Goal: Transaction & Acquisition: Purchase product/service

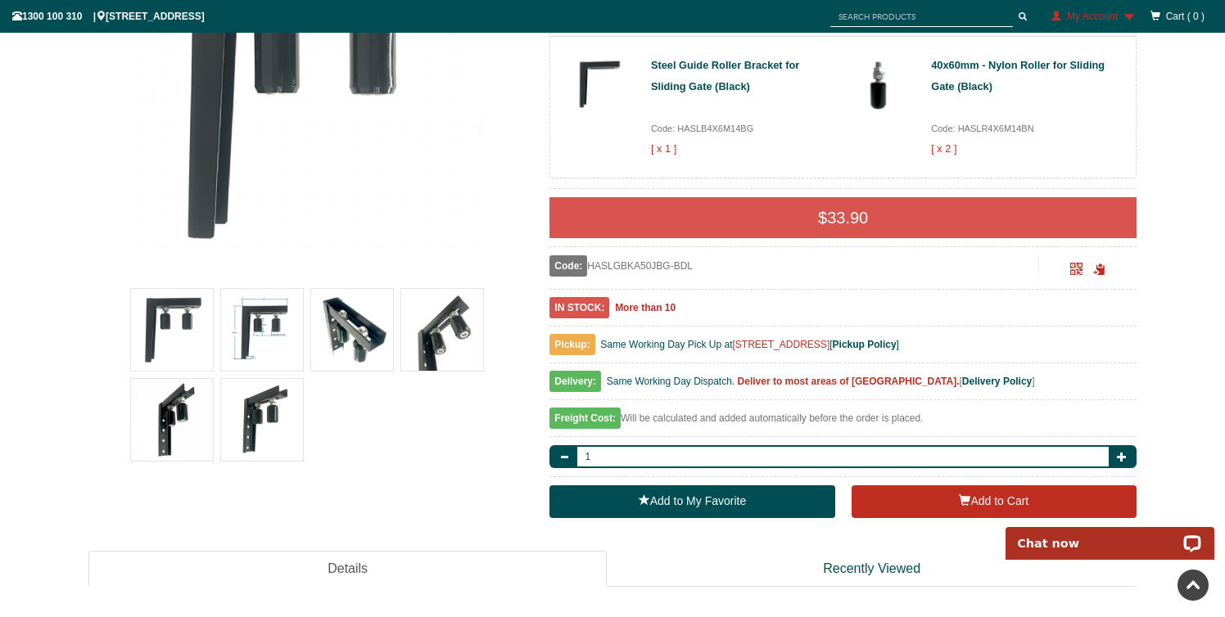
scroll to position [346, 0]
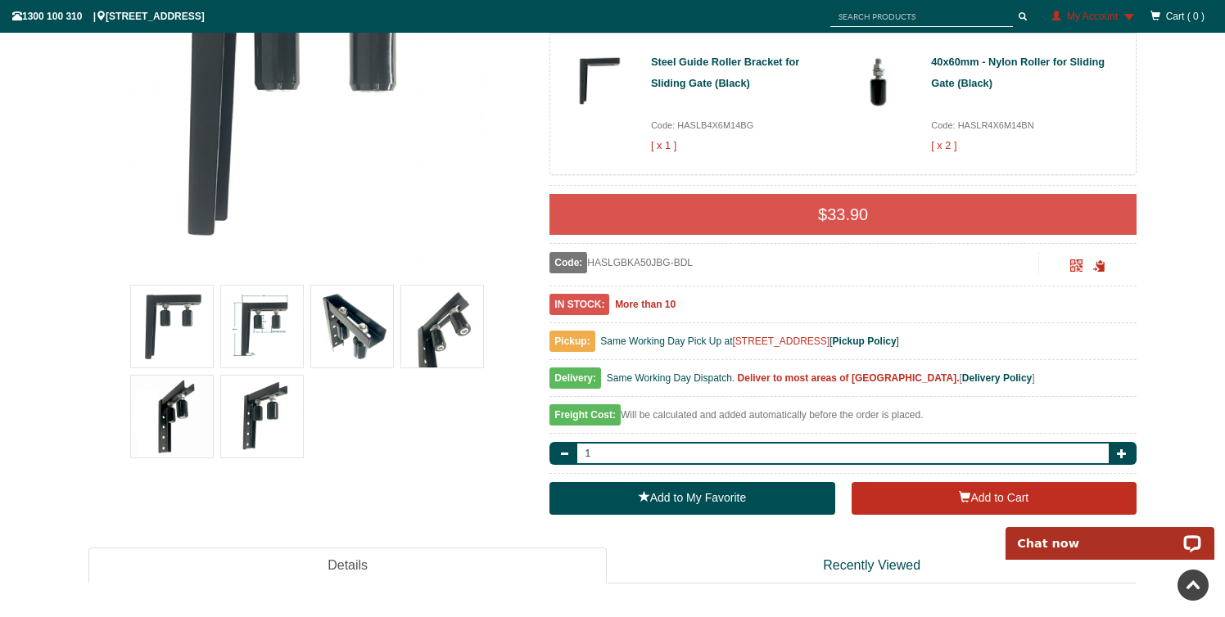
click at [264, 318] on img at bounding box center [262, 327] width 82 height 82
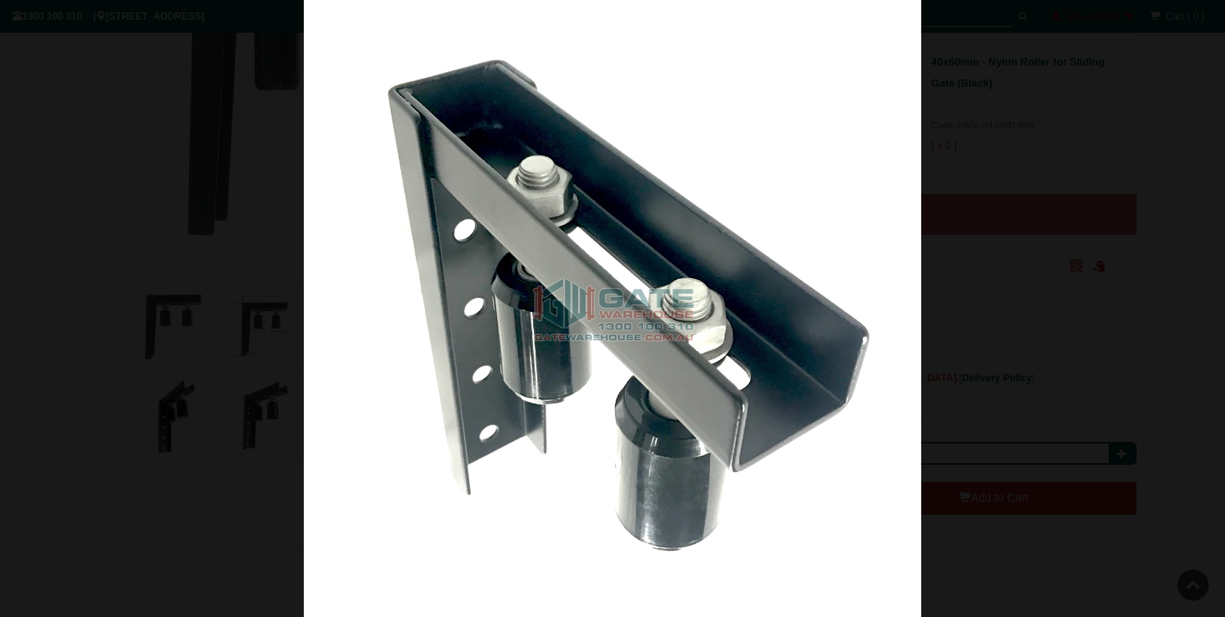
click at [75, 266] on div at bounding box center [612, 308] width 1225 height 617
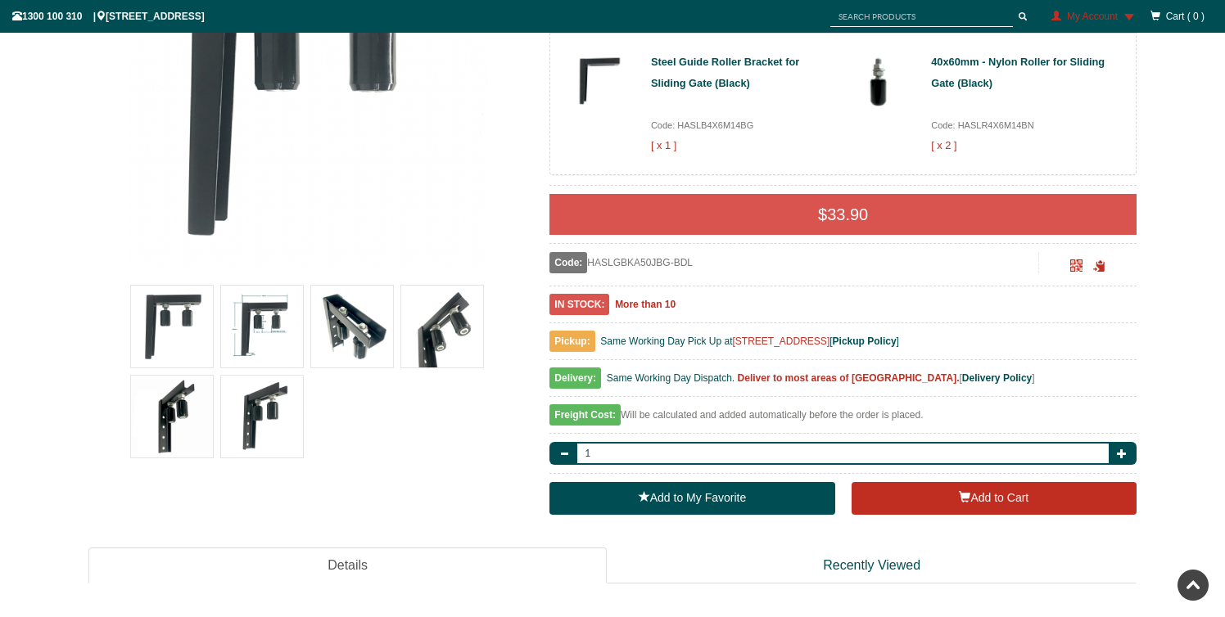
click at [265, 327] on img at bounding box center [262, 327] width 82 height 82
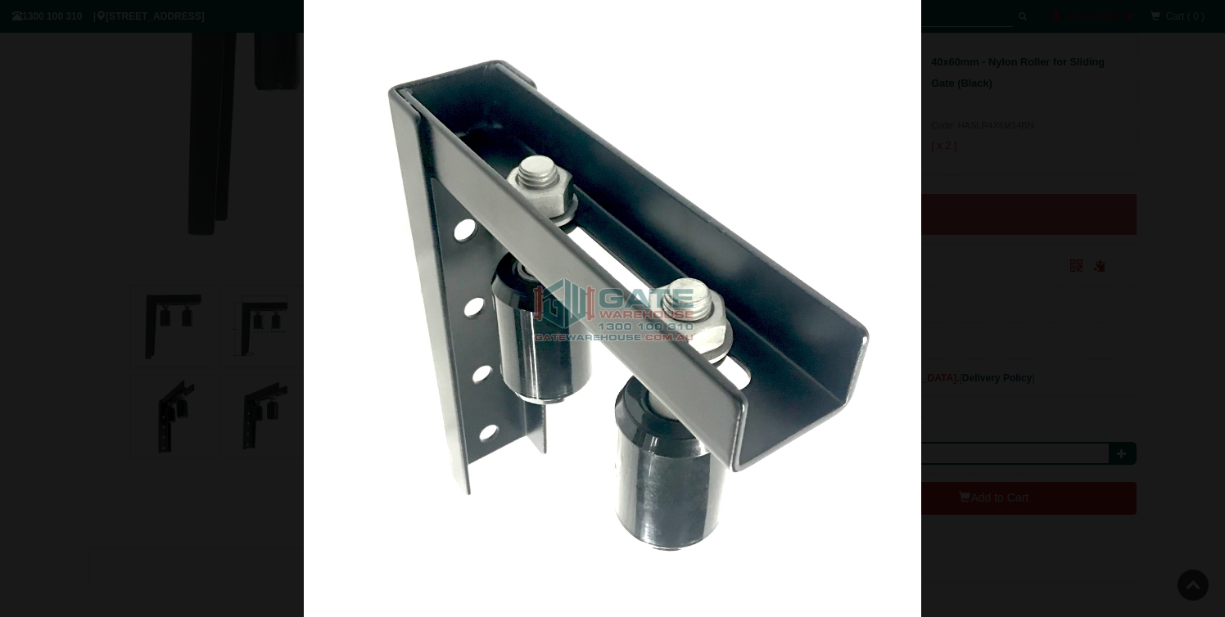
click at [590, 335] on img at bounding box center [612, 308] width 617 height 617
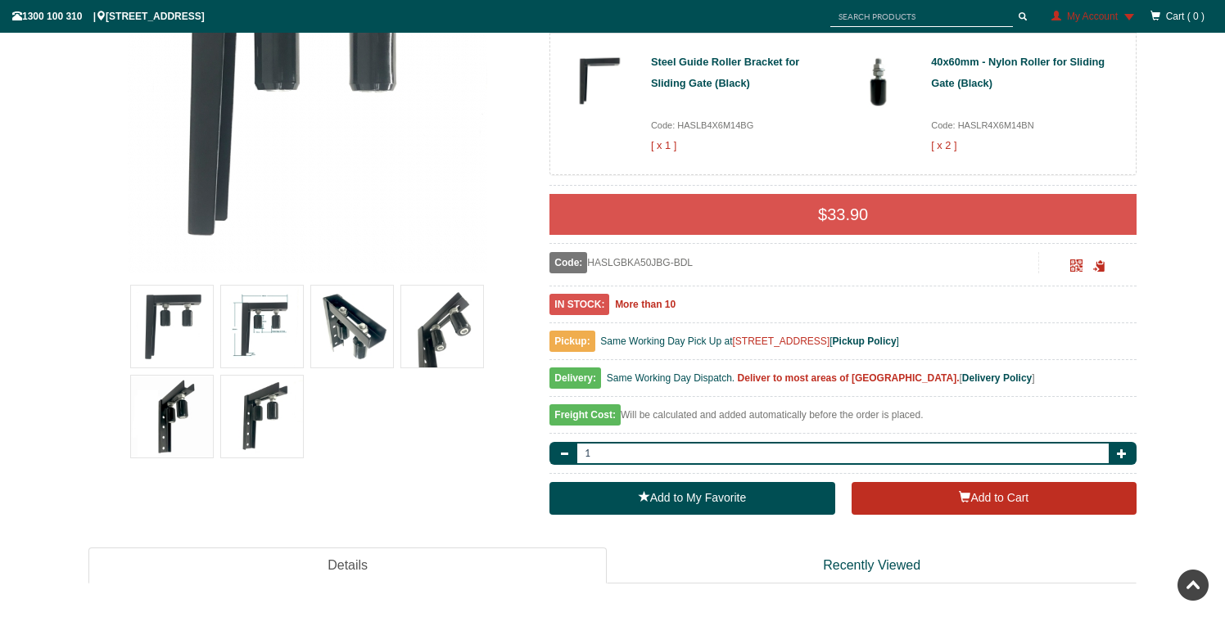
click at [345, 329] on img at bounding box center [352, 327] width 82 height 82
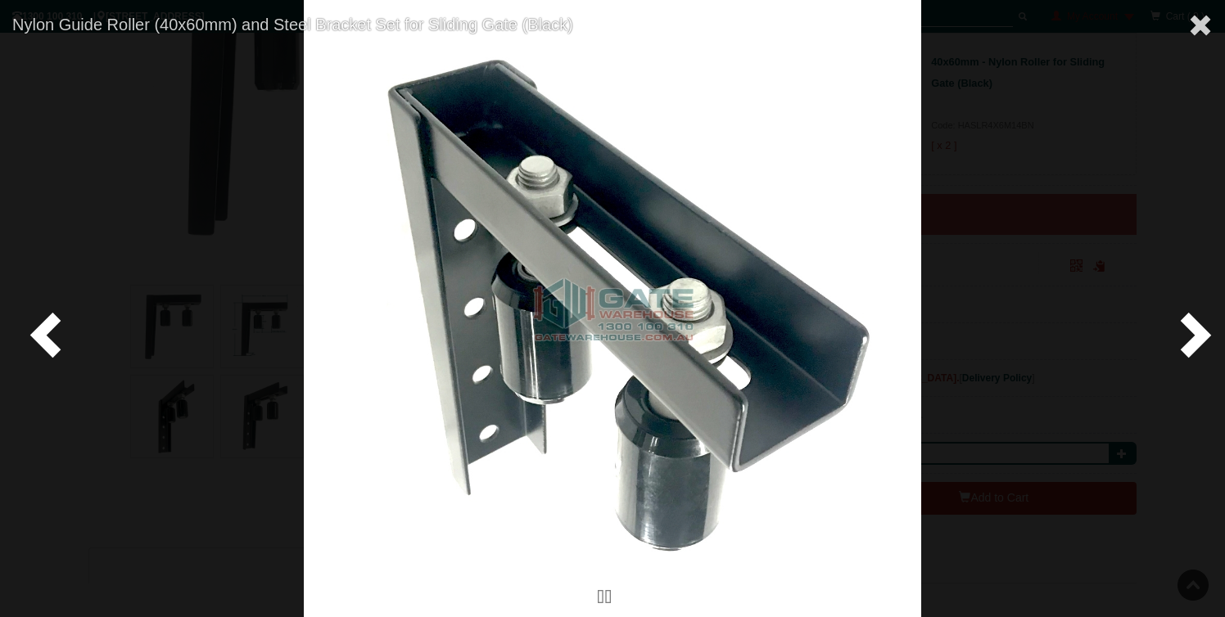
click at [54, 337] on span at bounding box center [49, 333] width 49 height 49
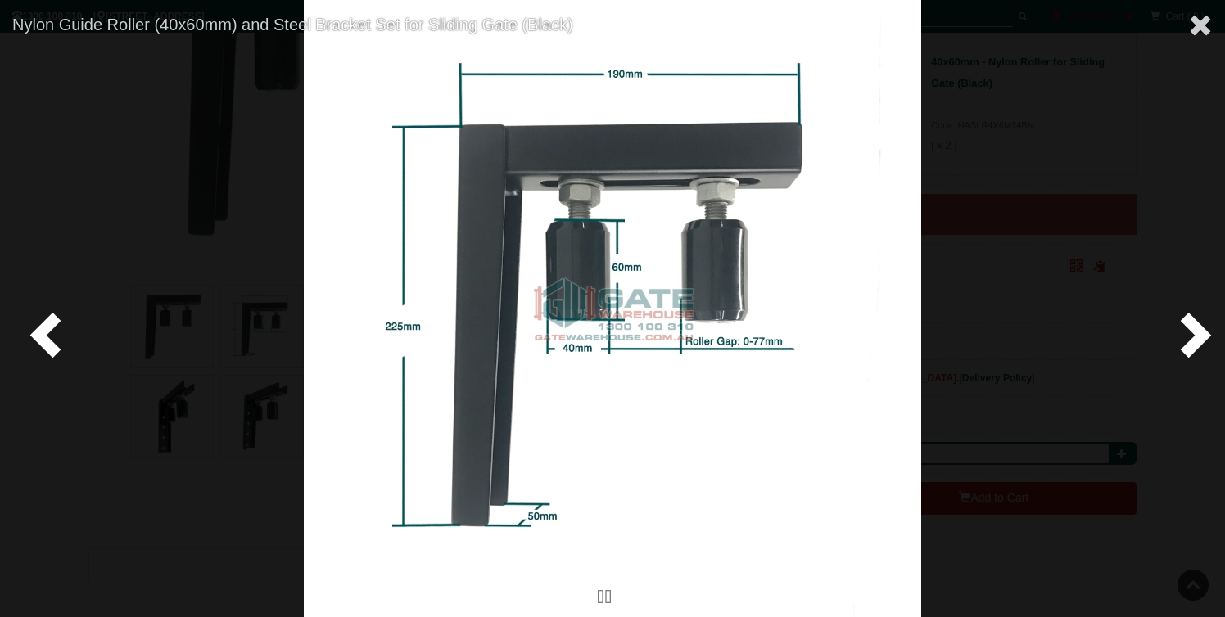
click at [36, 337] on span at bounding box center [49, 333] width 49 height 49
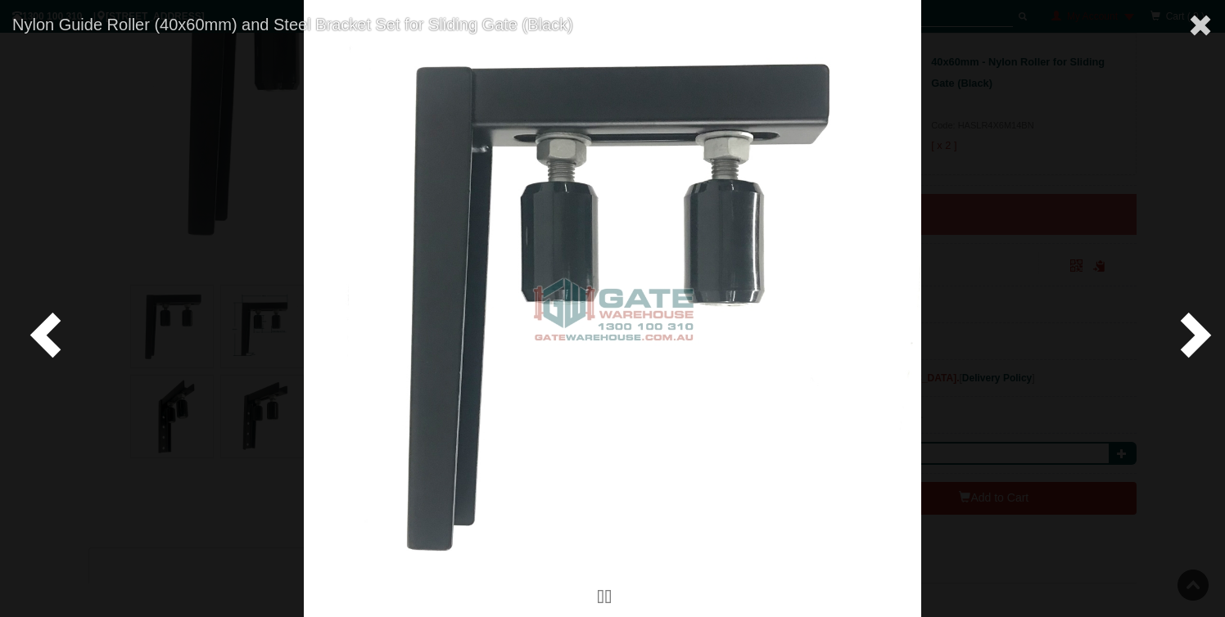
click at [56, 328] on span at bounding box center [49, 333] width 49 height 49
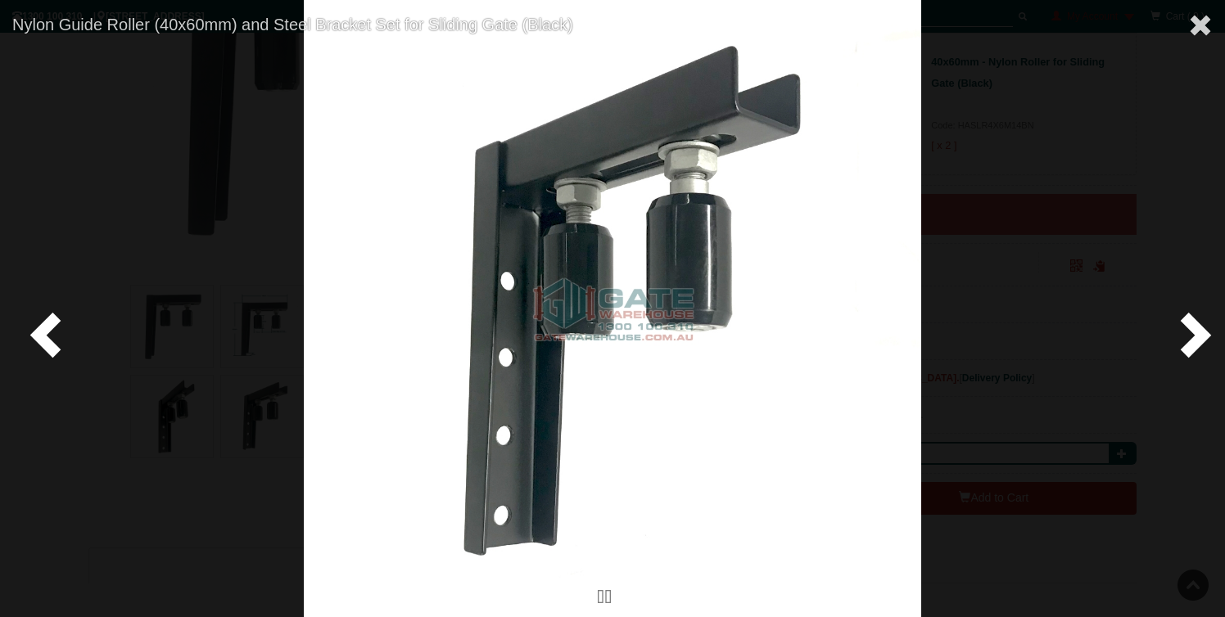
click at [53, 328] on span at bounding box center [49, 333] width 49 height 49
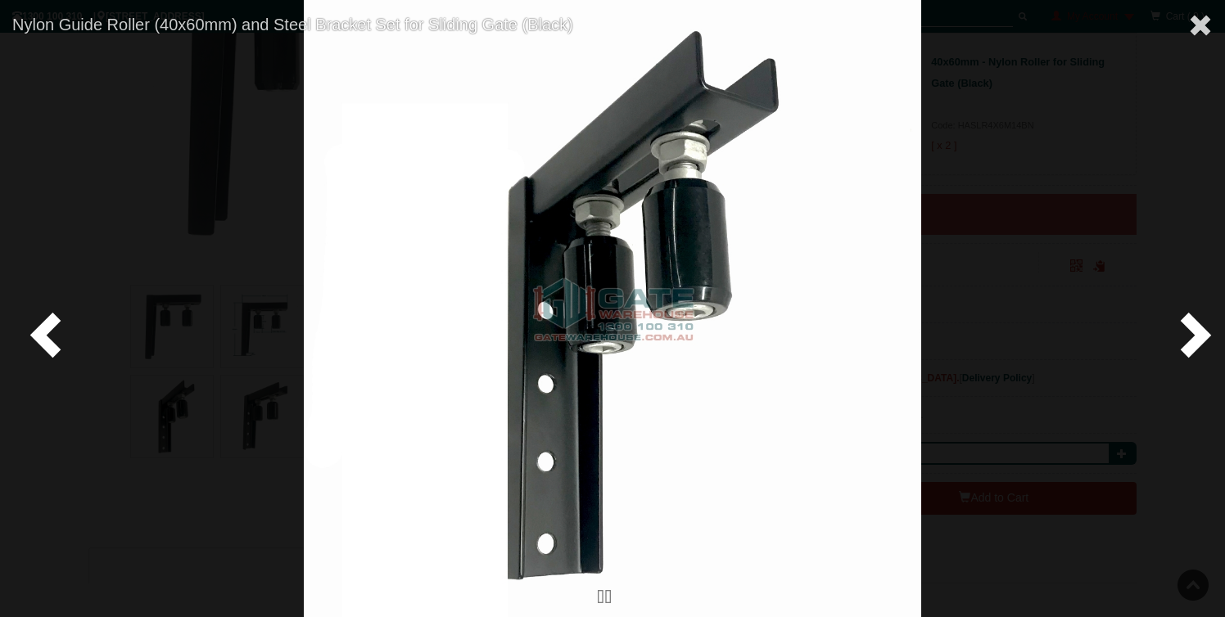
click at [53, 328] on span at bounding box center [49, 333] width 49 height 49
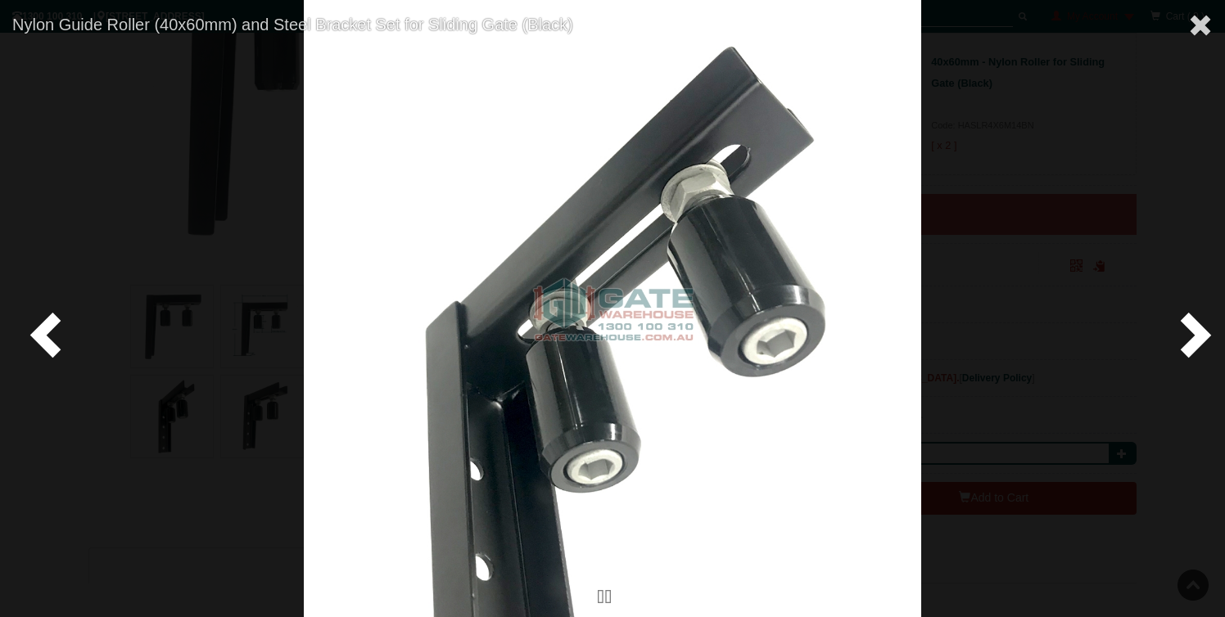
click at [53, 328] on span at bounding box center [49, 333] width 49 height 49
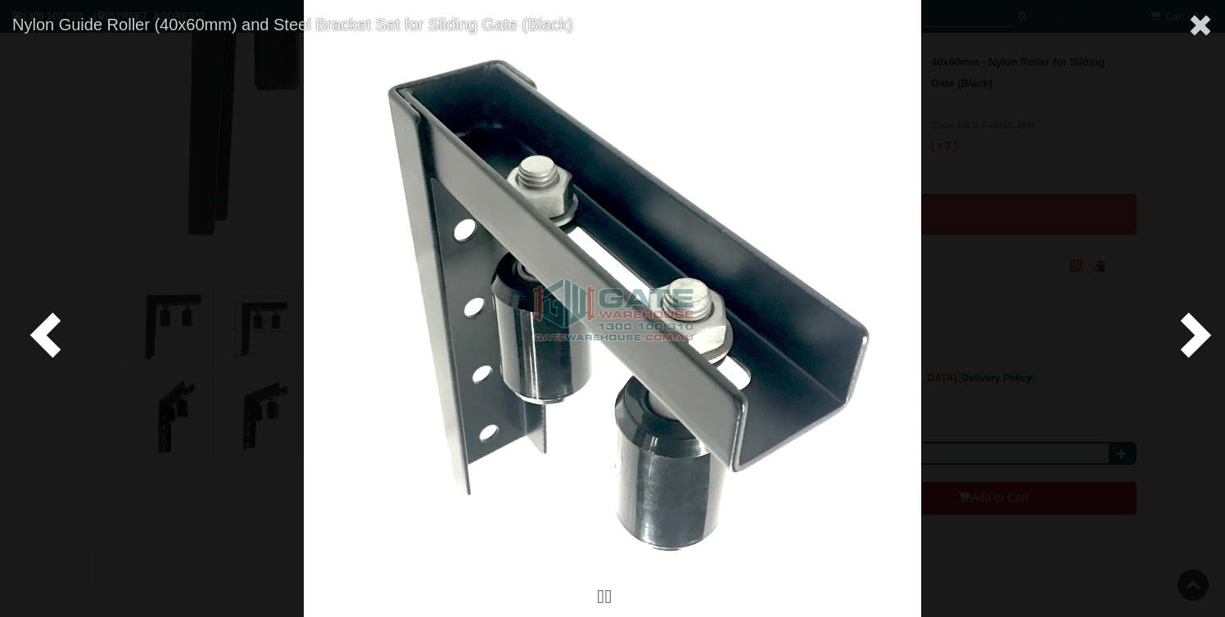
click at [53, 328] on span at bounding box center [49, 333] width 49 height 49
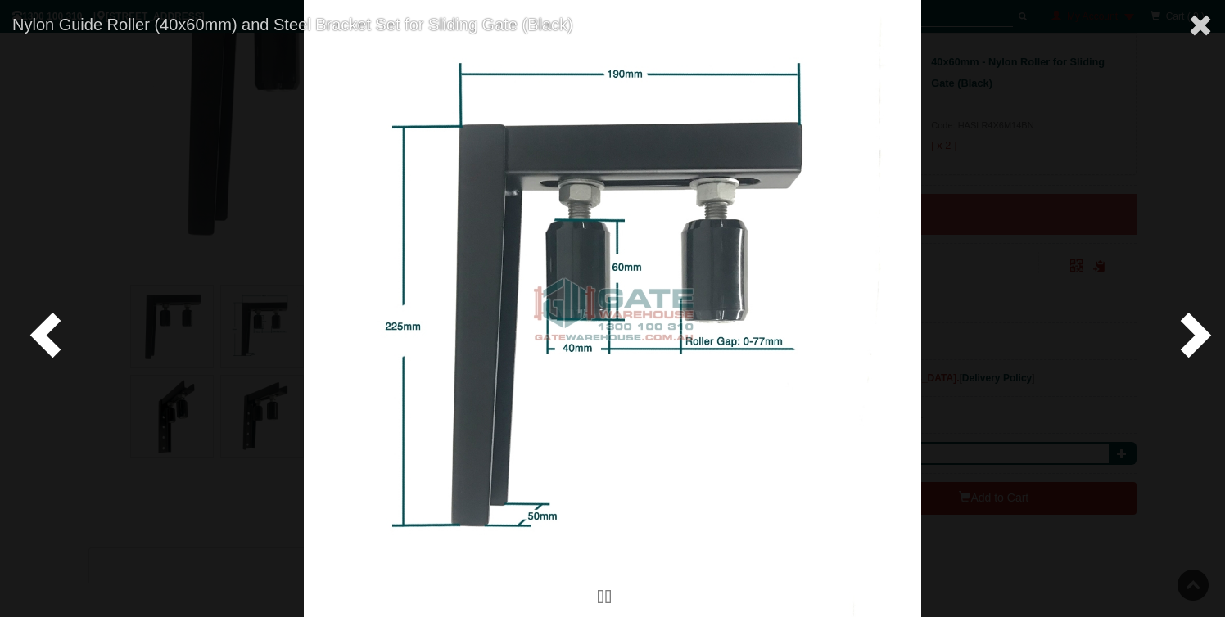
click at [52, 327] on span at bounding box center [49, 333] width 49 height 49
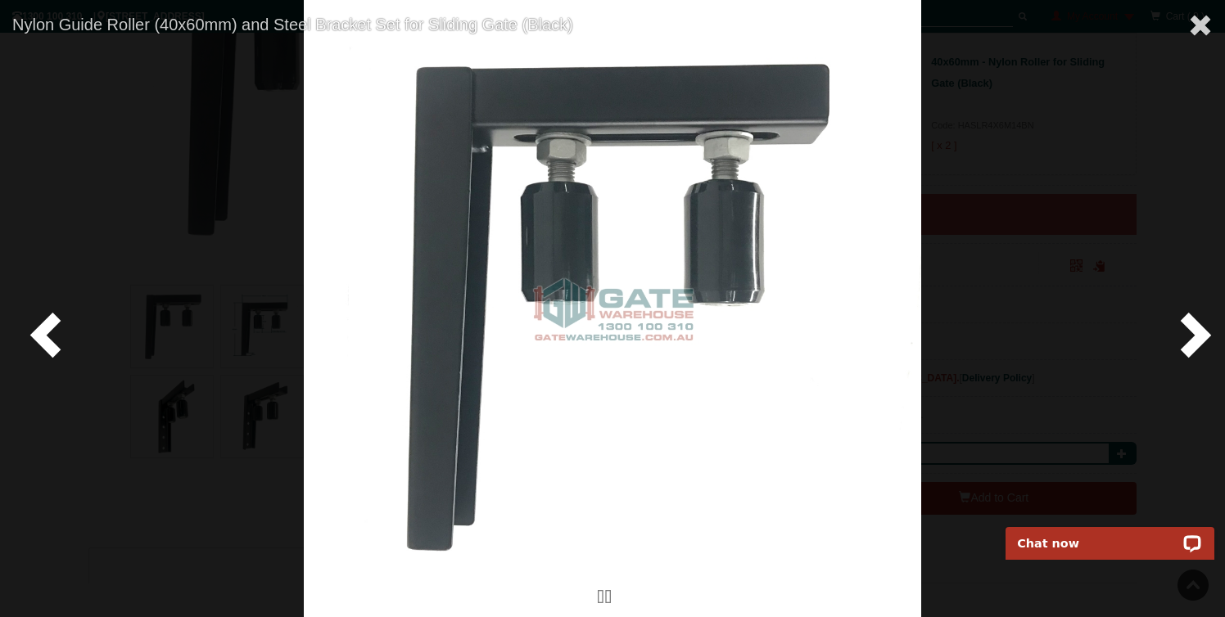
drag, startPoint x: 1208, startPoint y: 18, endPoint x: 1015, endPoint y: 86, distance: 204.8
click at [1015, 86] on div "Nylon Guide Roller (40x60mm) and Steel Bracket Set for Sliding Gate (Black)" at bounding box center [612, 308] width 1225 height 617
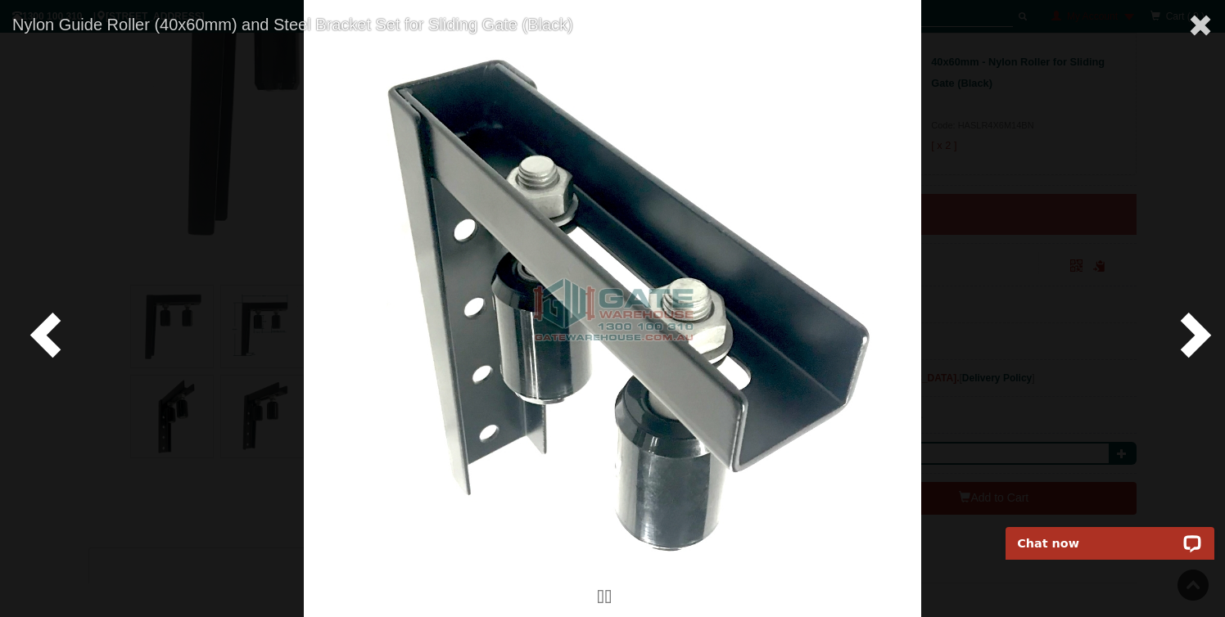
click at [1199, 332] on span at bounding box center [1192, 333] width 49 height 49
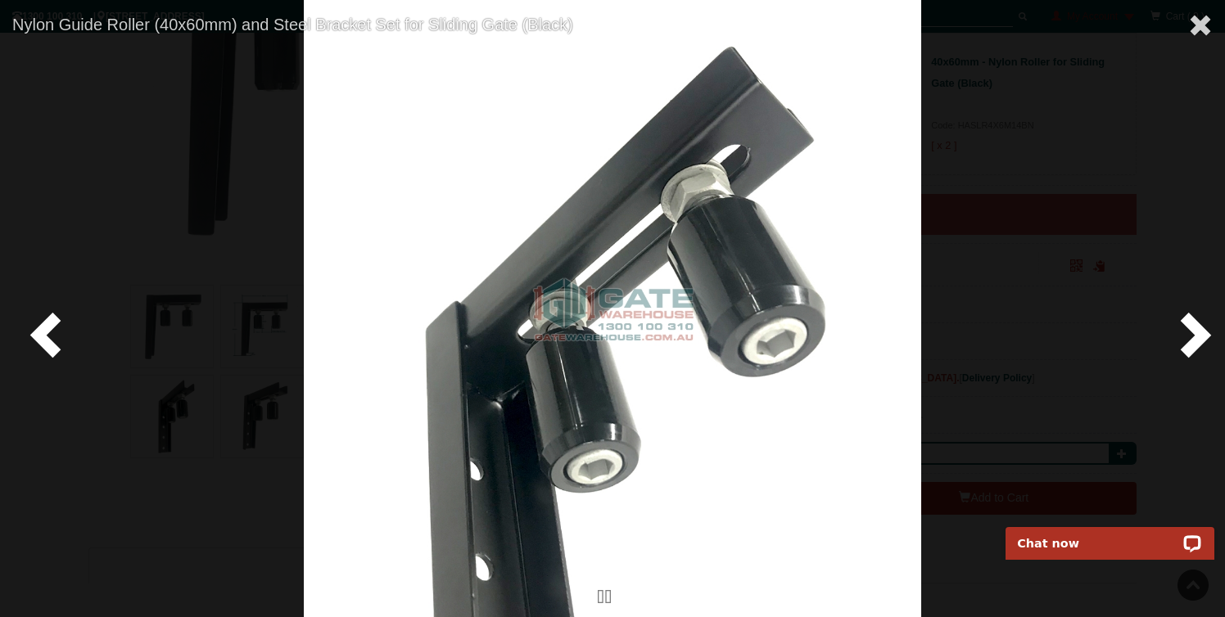
click at [1199, 332] on span at bounding box center [1192, 333] width 49 height 49
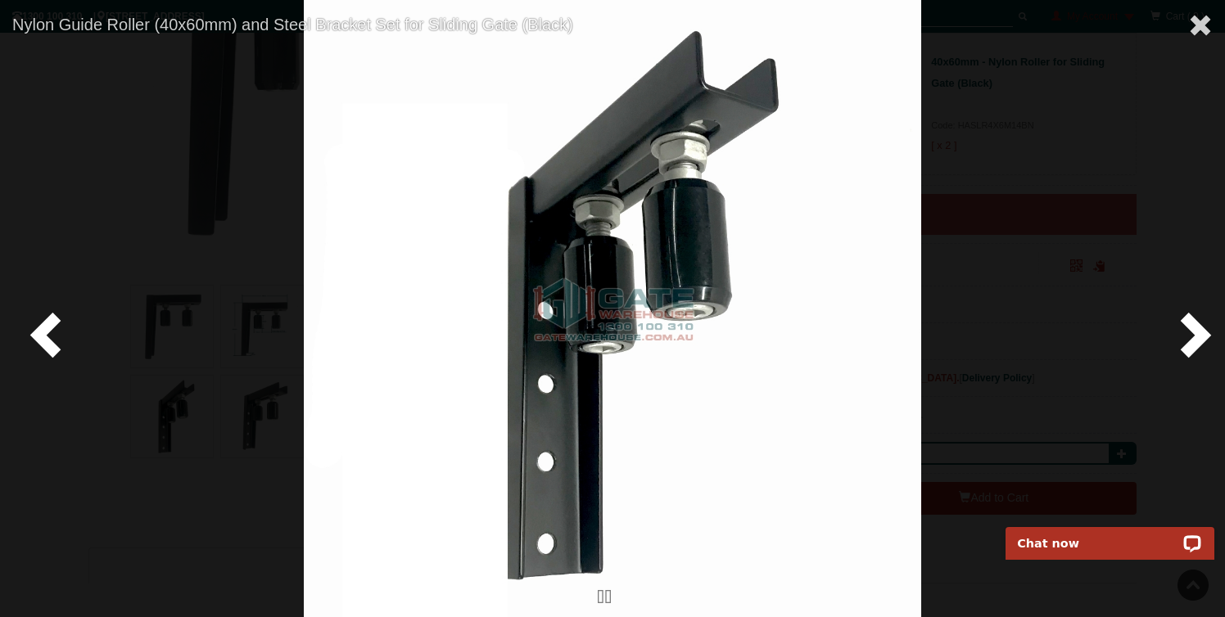
click at [1199, 332] on span at bounding box center [1192, 333] width 49 height 49
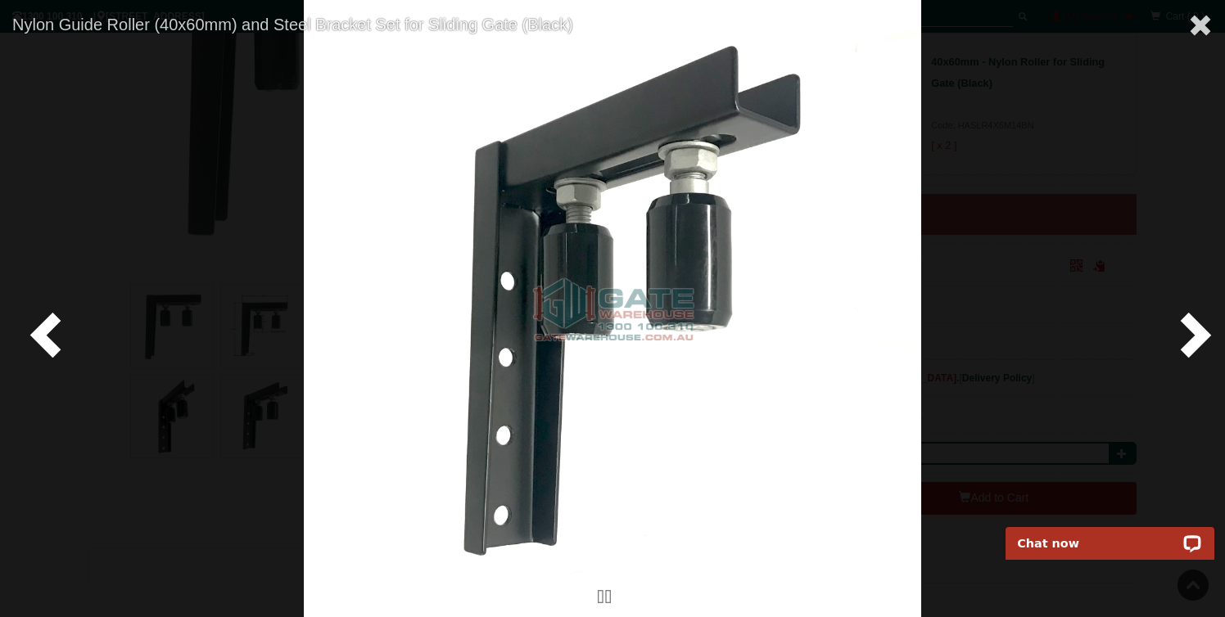
click at [1199, 332] on span at bounding box center [1192, 333] width 49 height 49
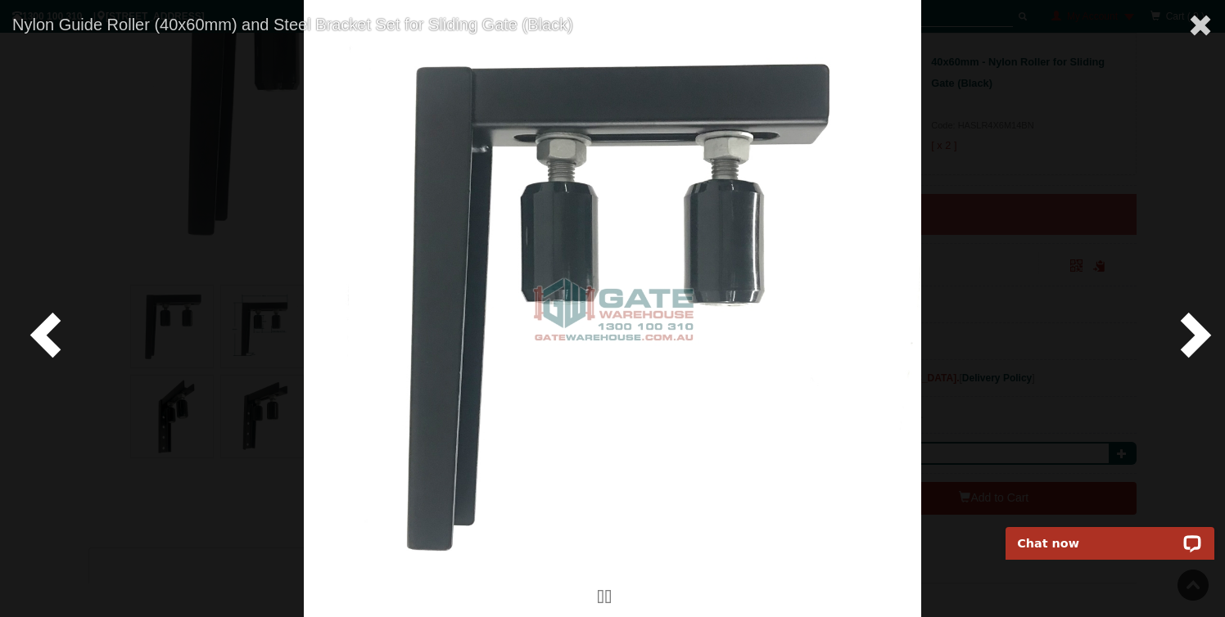
click at [1199, 332] on span at bounding box center [1192, 333] width 49 height 49
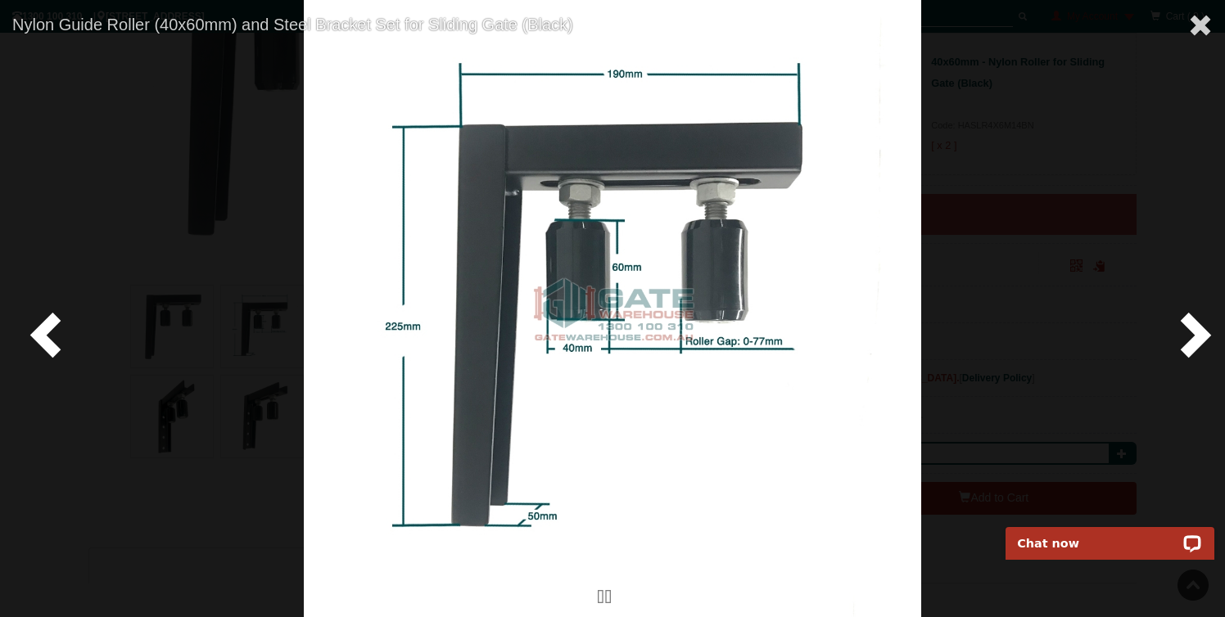
click at [1199, 332] on span at bounding box center [1192, 333] width 49 height 49
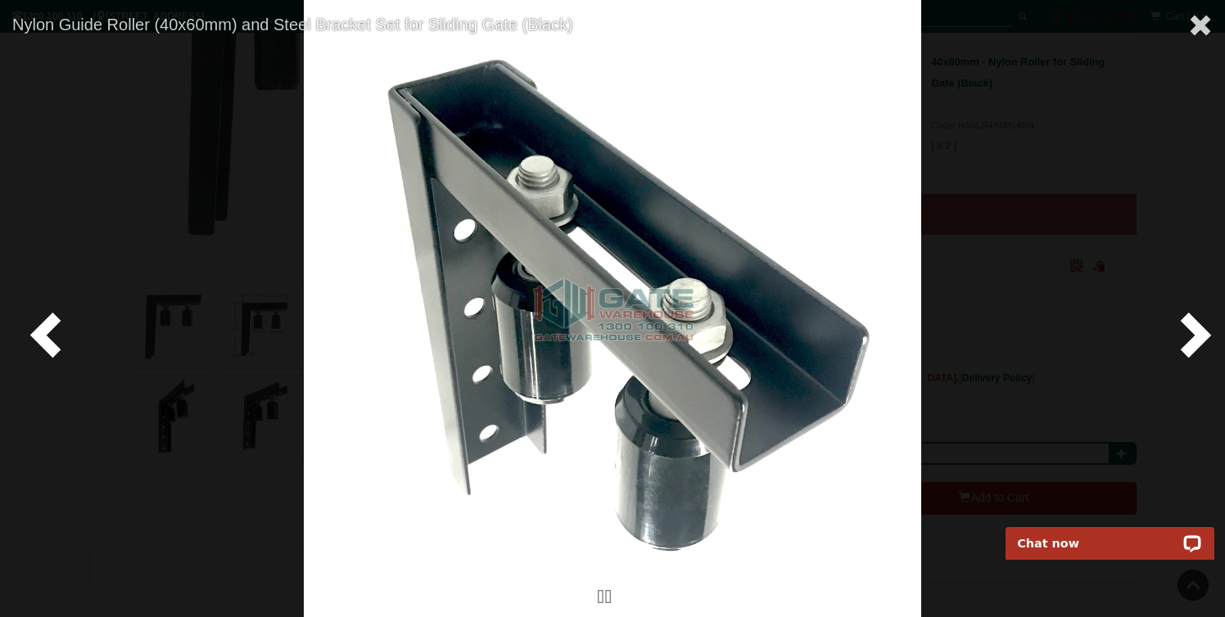
click at [1199, 332] on span at bounding box center [1192, 333] width 49 height 49
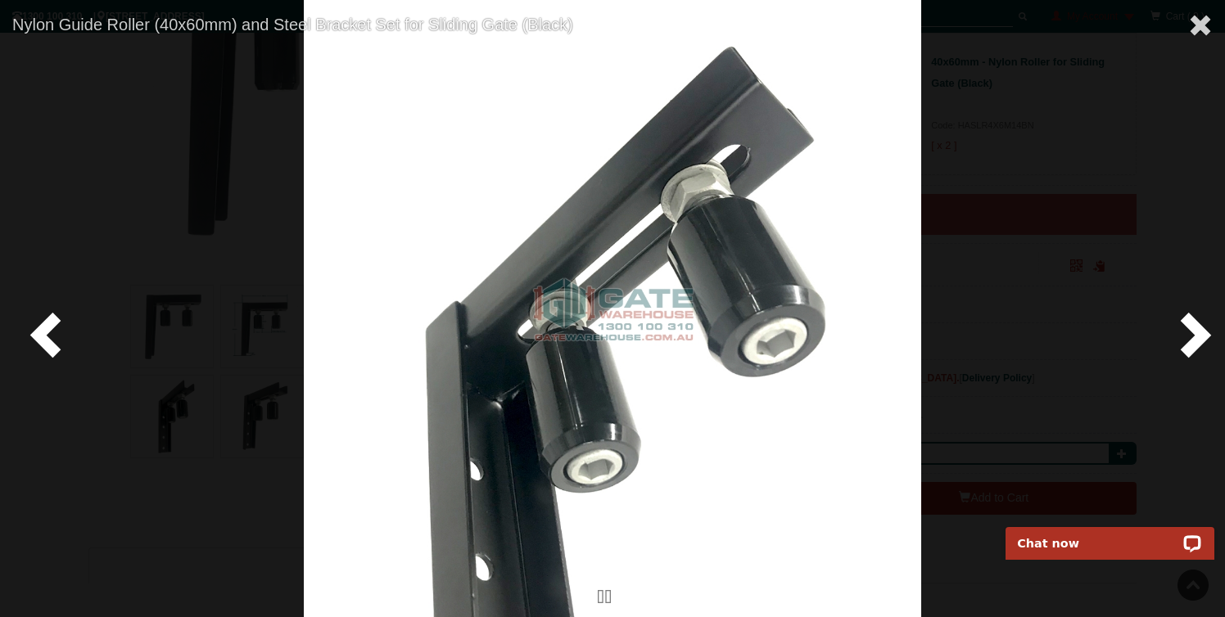
click at [1199, 332] on span at bounding box center [1192, 333] width 49 height 49
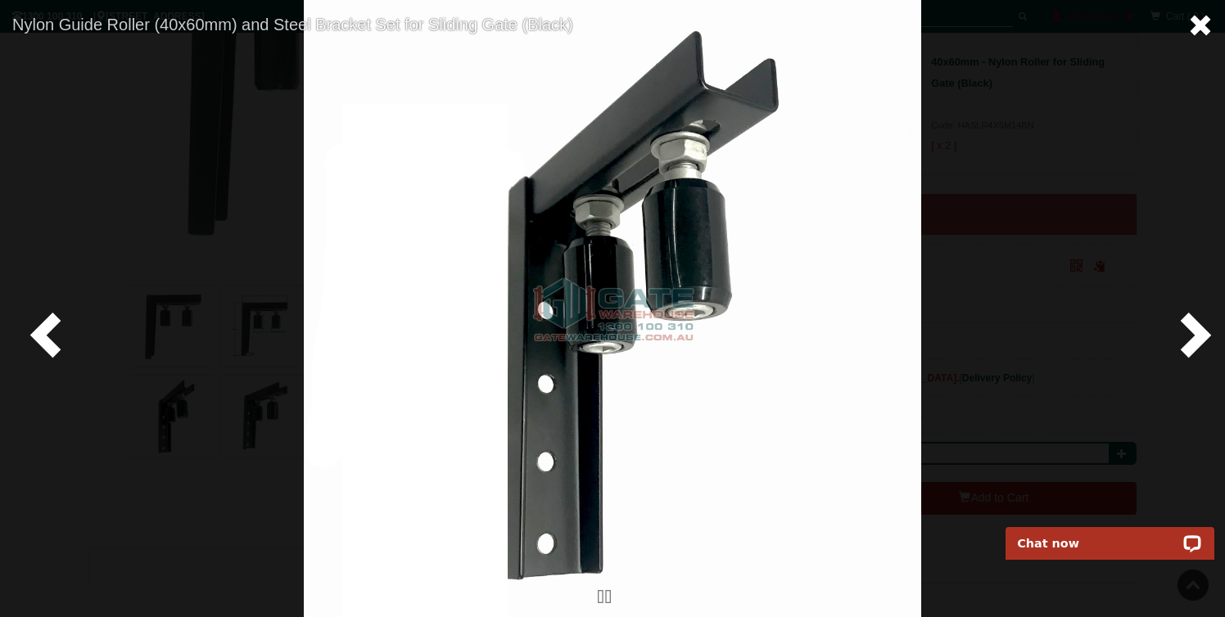
click at [1199, 27] on span at bounding box center [1200, 25] width 25 height 25
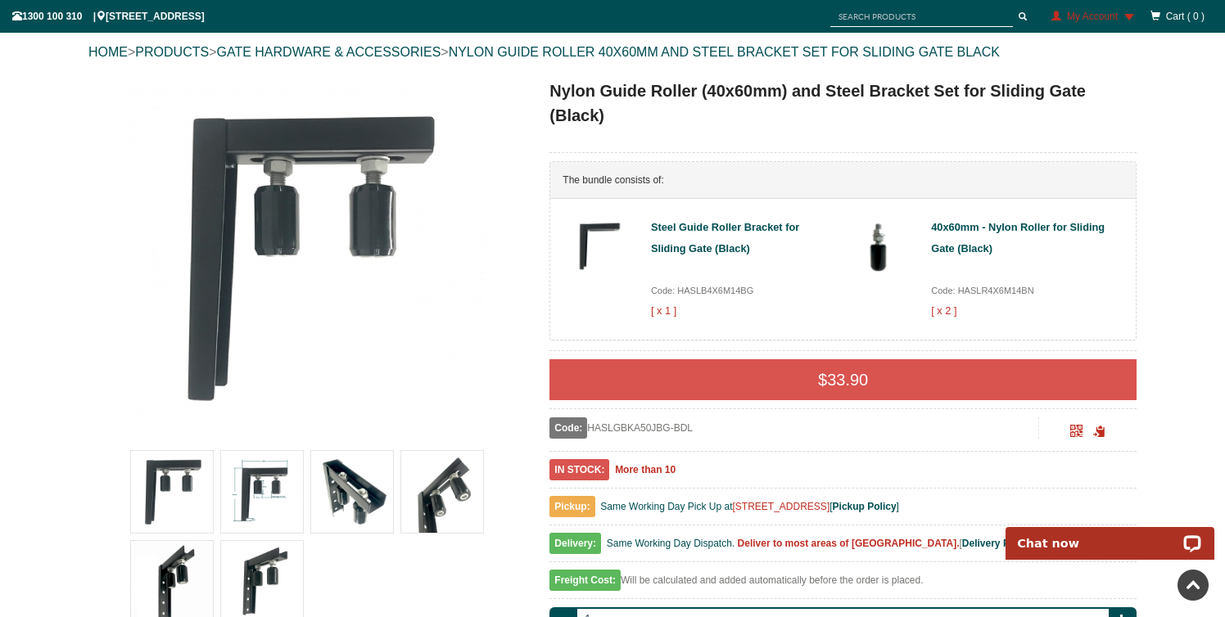
scroll to position [0, 0]
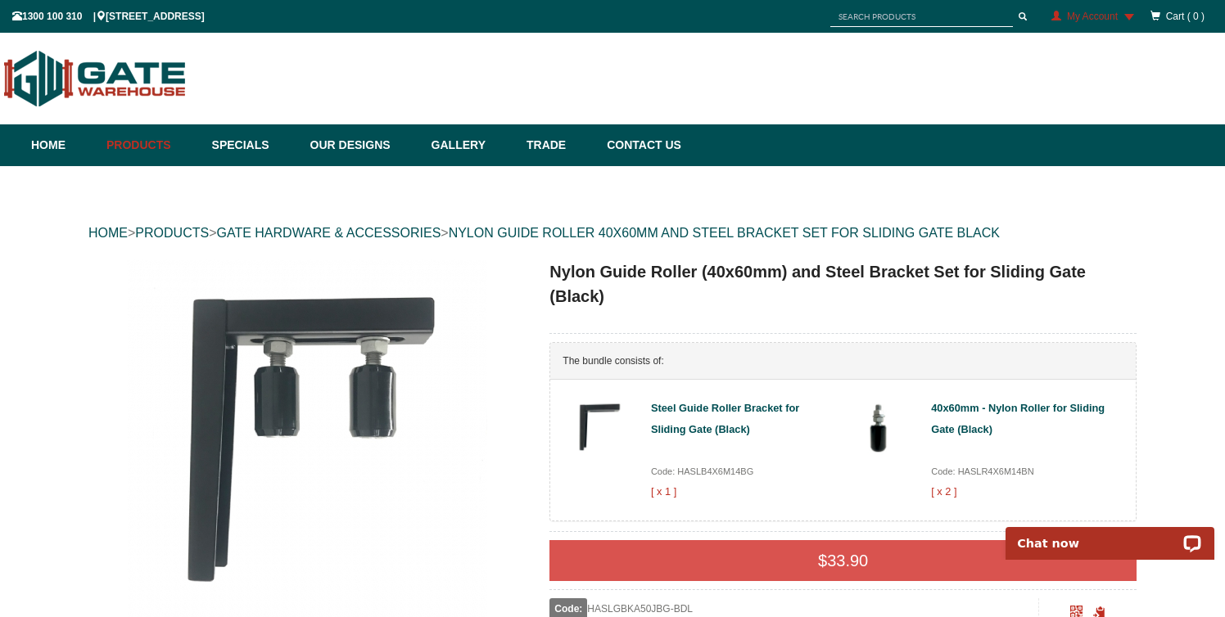
click at [879, 426] on img at bounding box center [878, 427] width 59 height 59
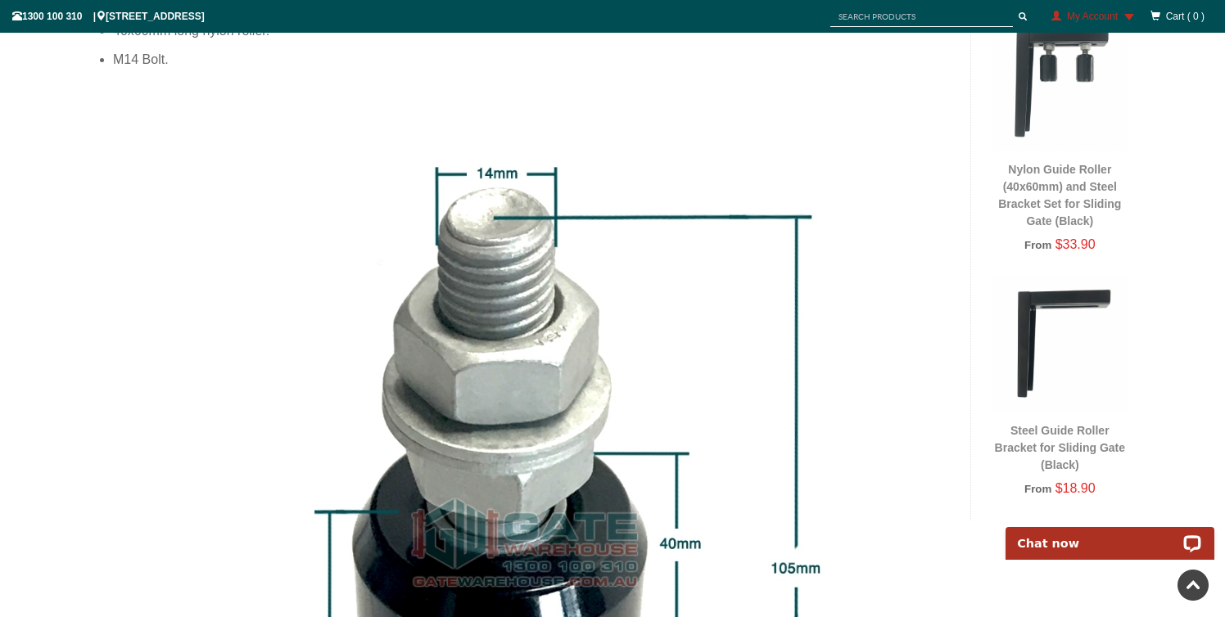
scroll to position [910, 0]
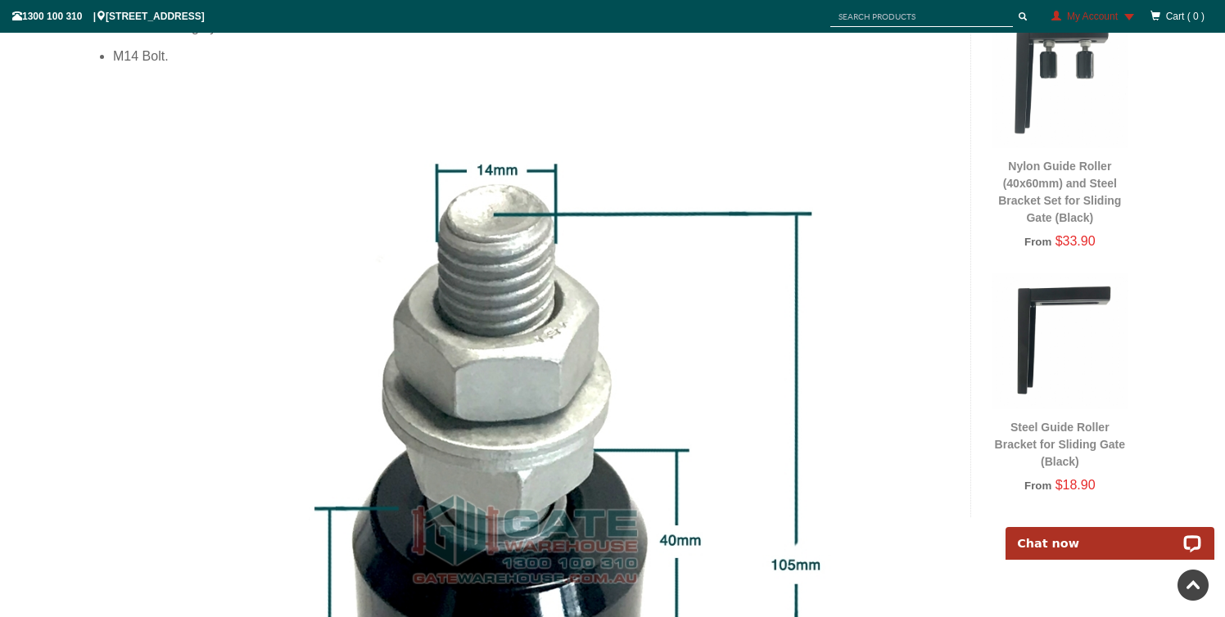
click at [1022, 300] on img at bounding box center [1060, 341] width 137 height 137
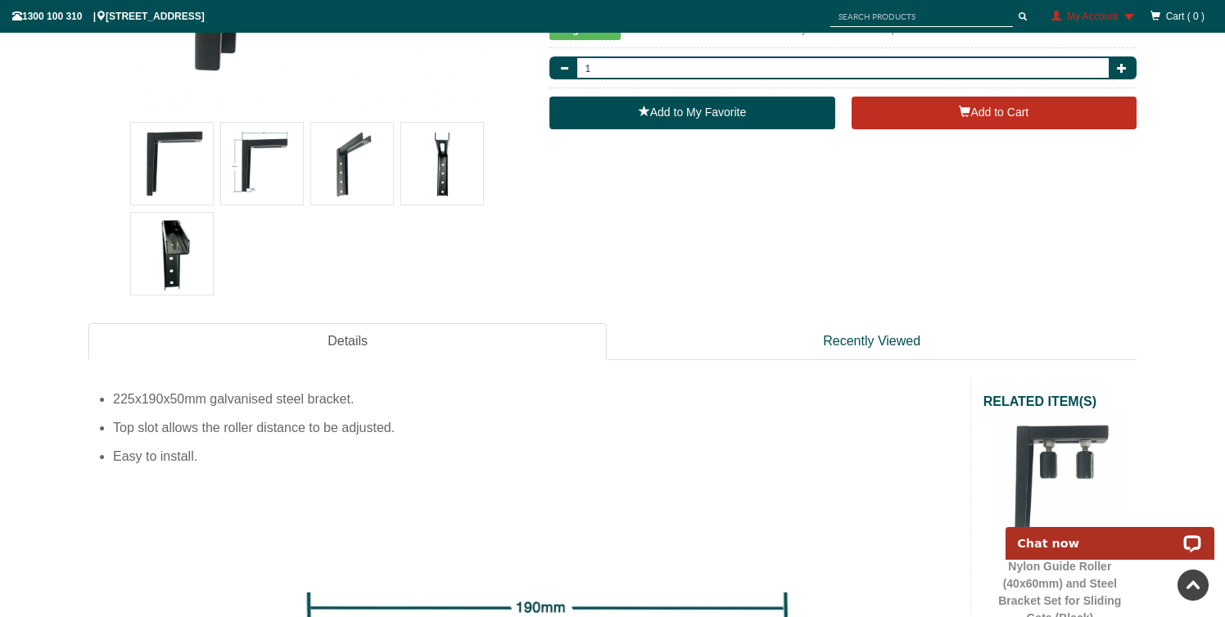
scroll to position [512, 0]
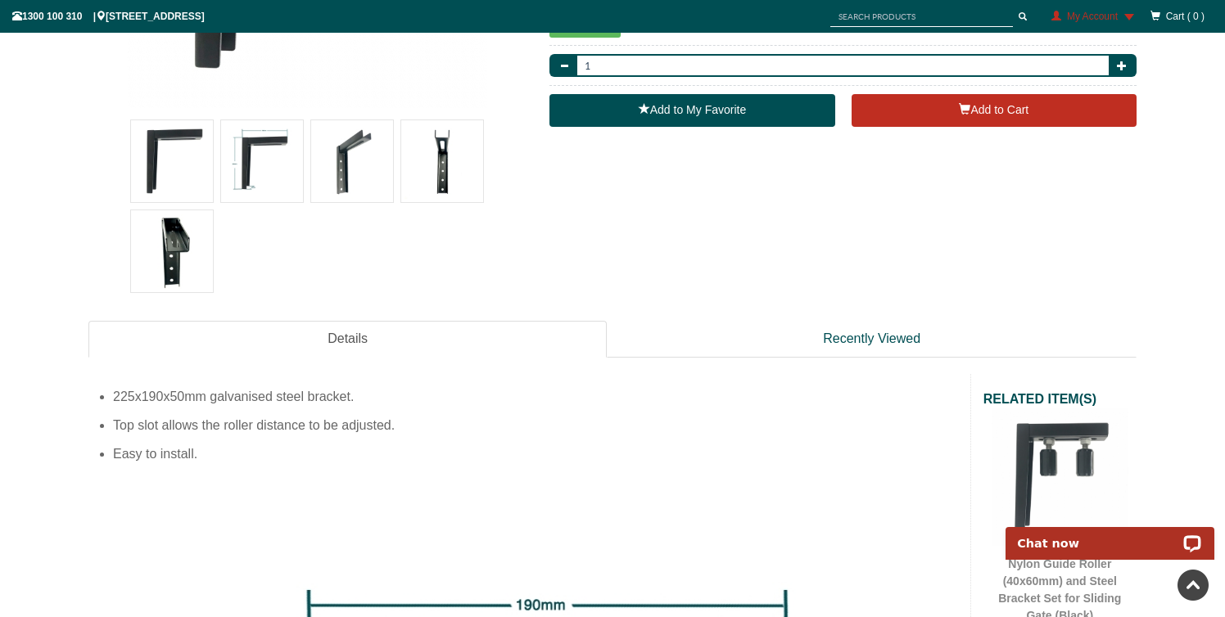
click at [266, 168] on img at bounding box center [262, 161] width 82 height 82
